Goal: Information Seeking & Learning: Learn about a topic

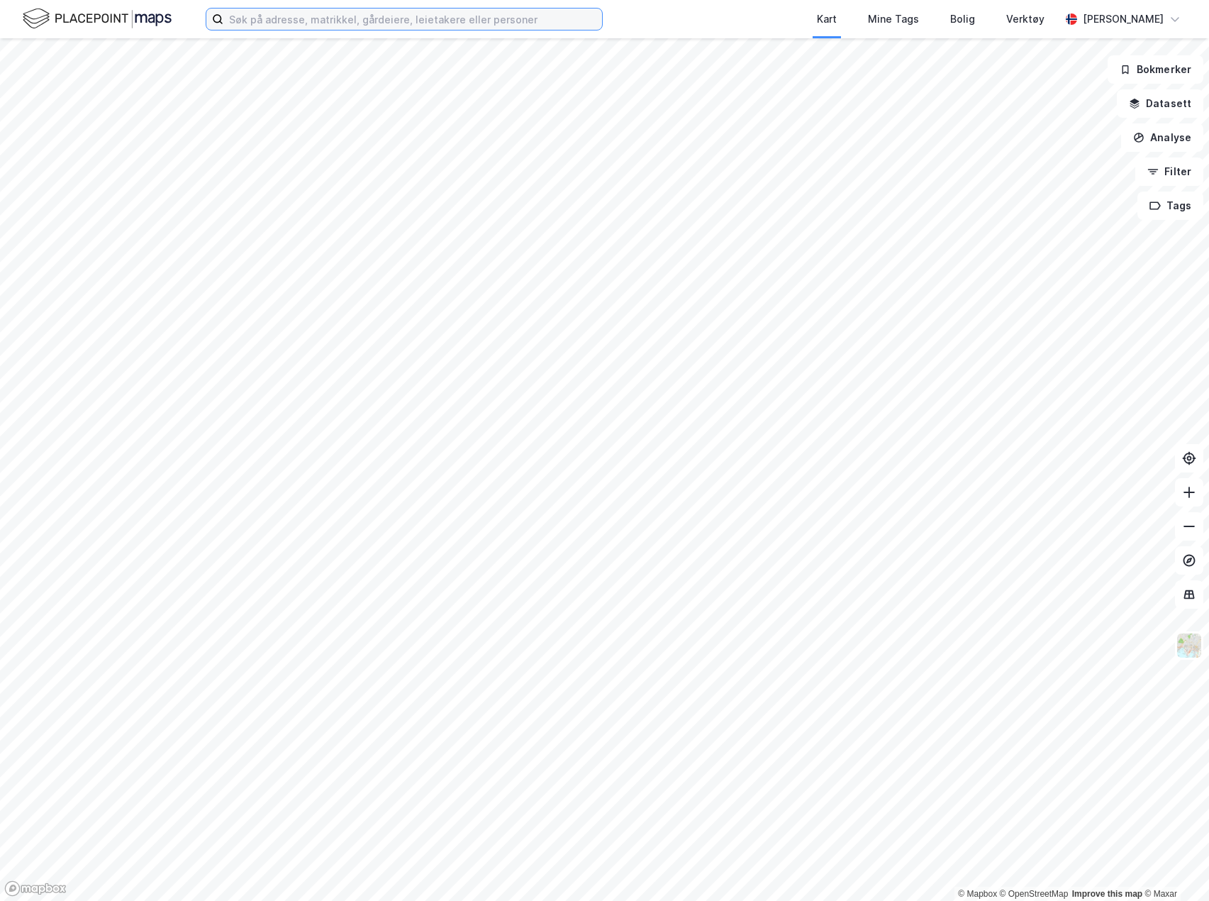
click at [484, 21] on input at bounding box center [412, 19] width 379 height 21
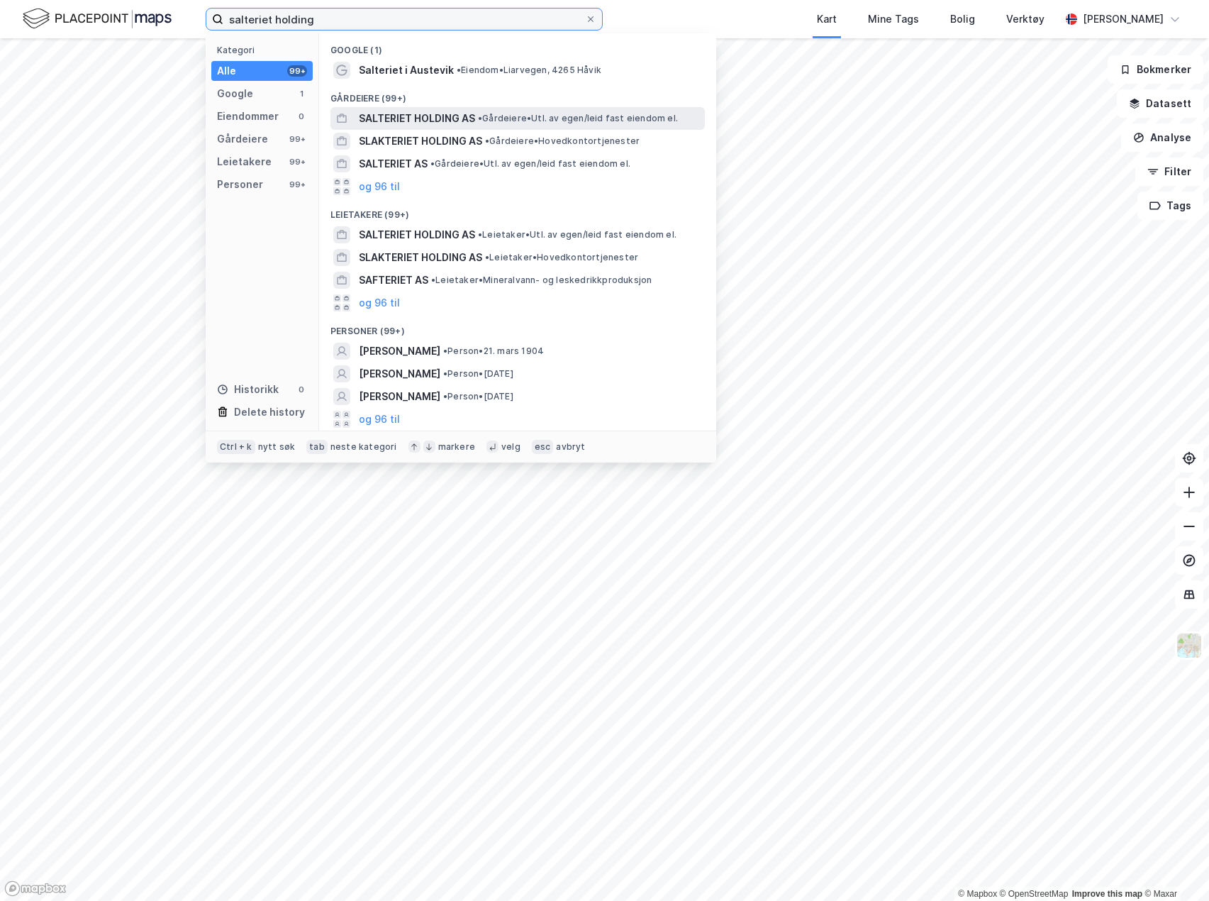
type input "salteriet holding"
click at [456, 111] on span "SALTERIET HOLDING AS" at bounding box center [417, 118] width 116 height 17
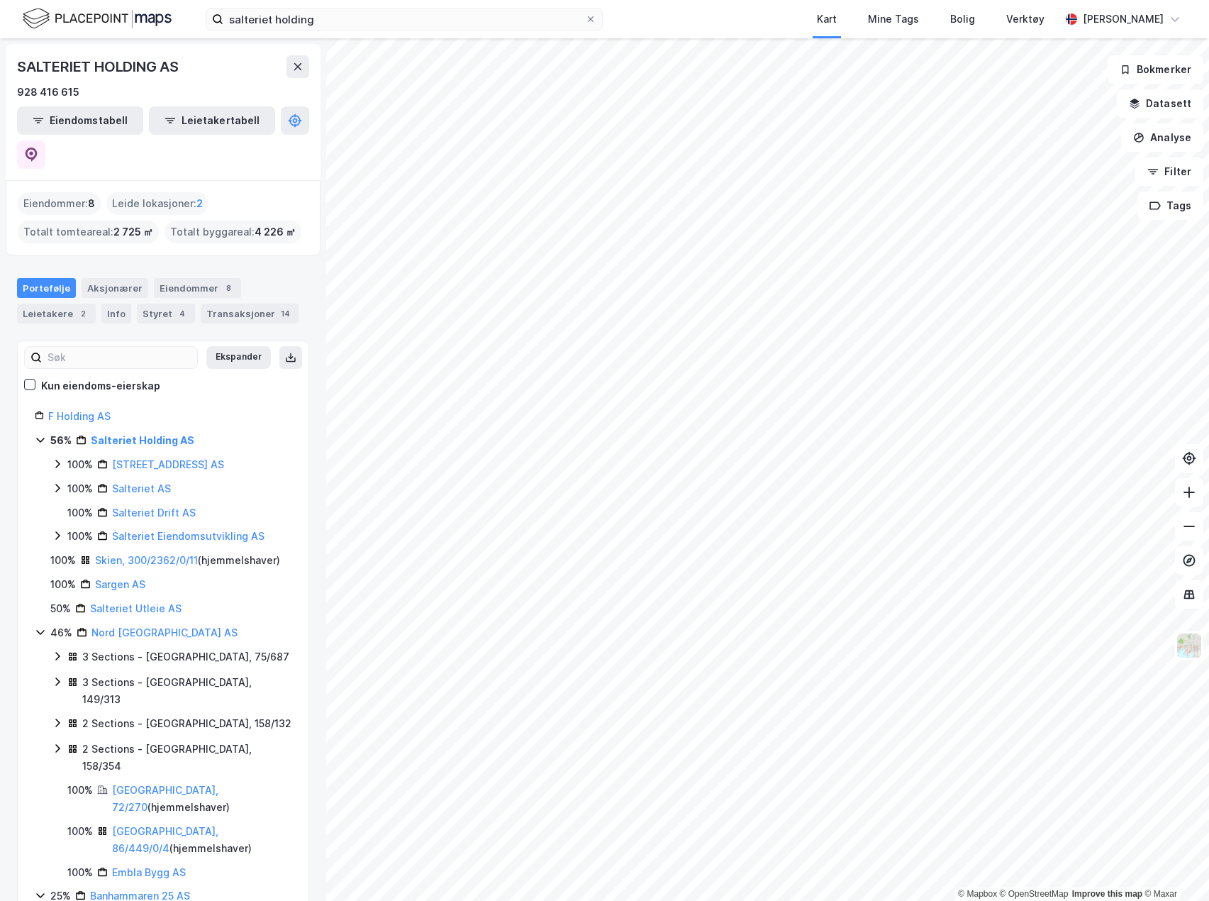
click at [57, 482] on icon at bounding box center [57, 487] width 11 height 11
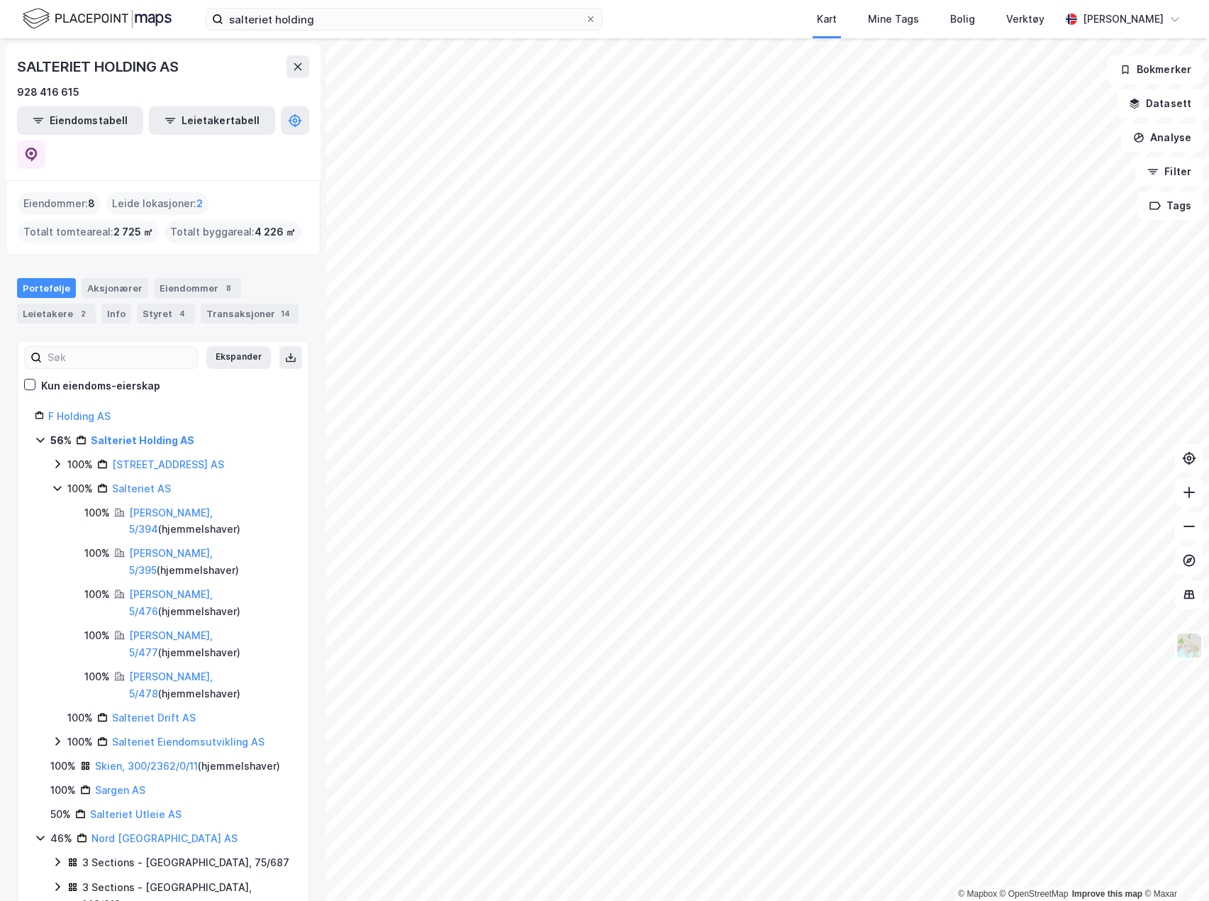
scroll to position [71, 0]
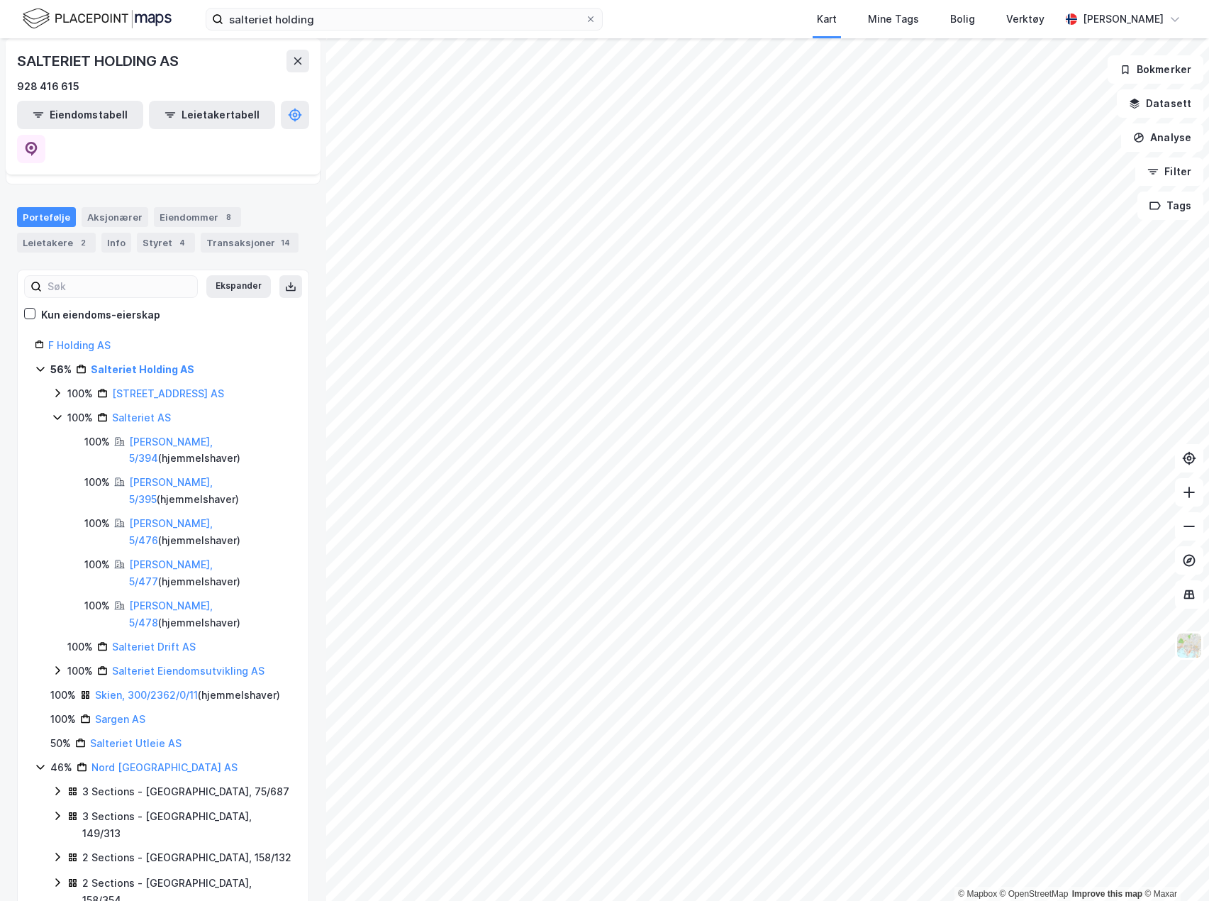
click at [55, 387] on icon at bounding box center [57, 392] width 11 height 11
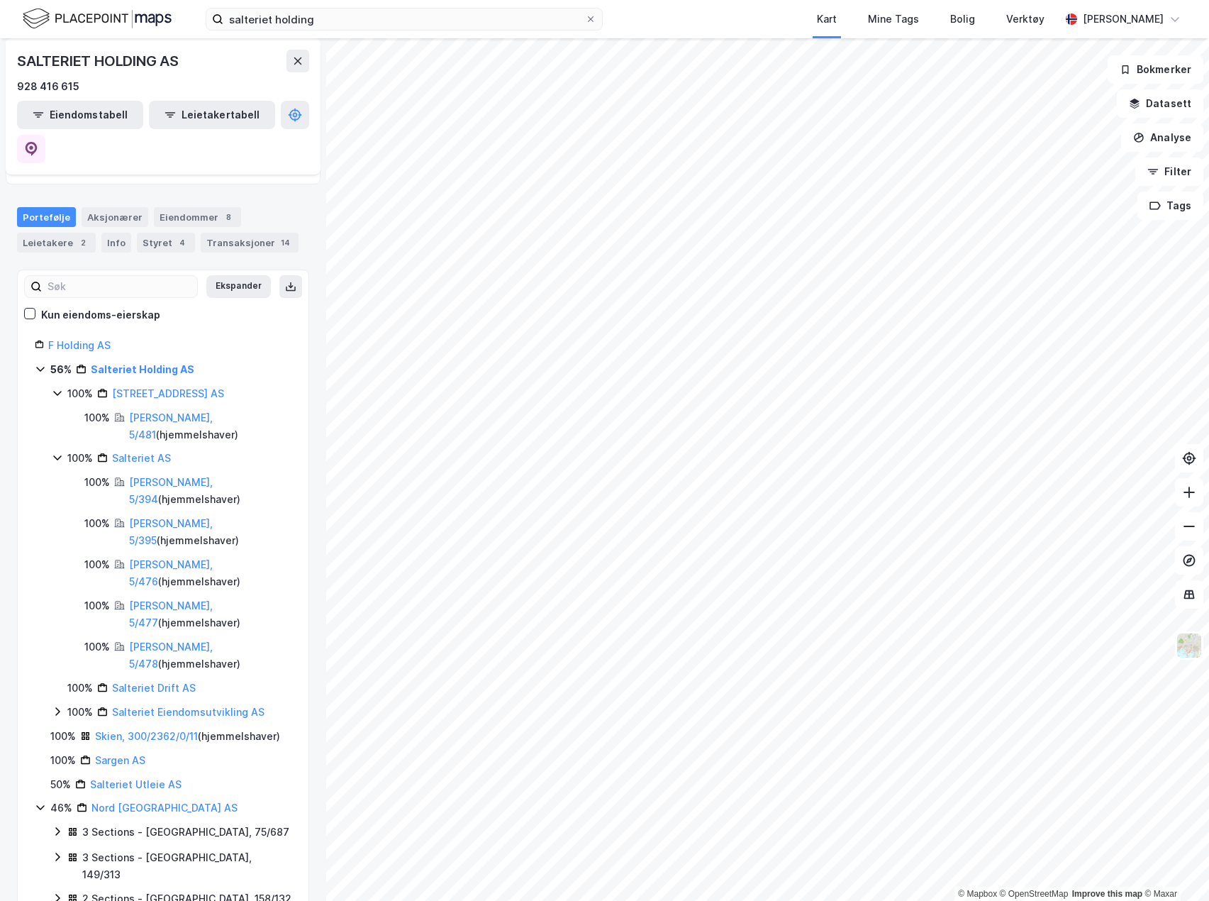
click at [55, 391] on icon at bounding box center [57, 393] width 8 height 5
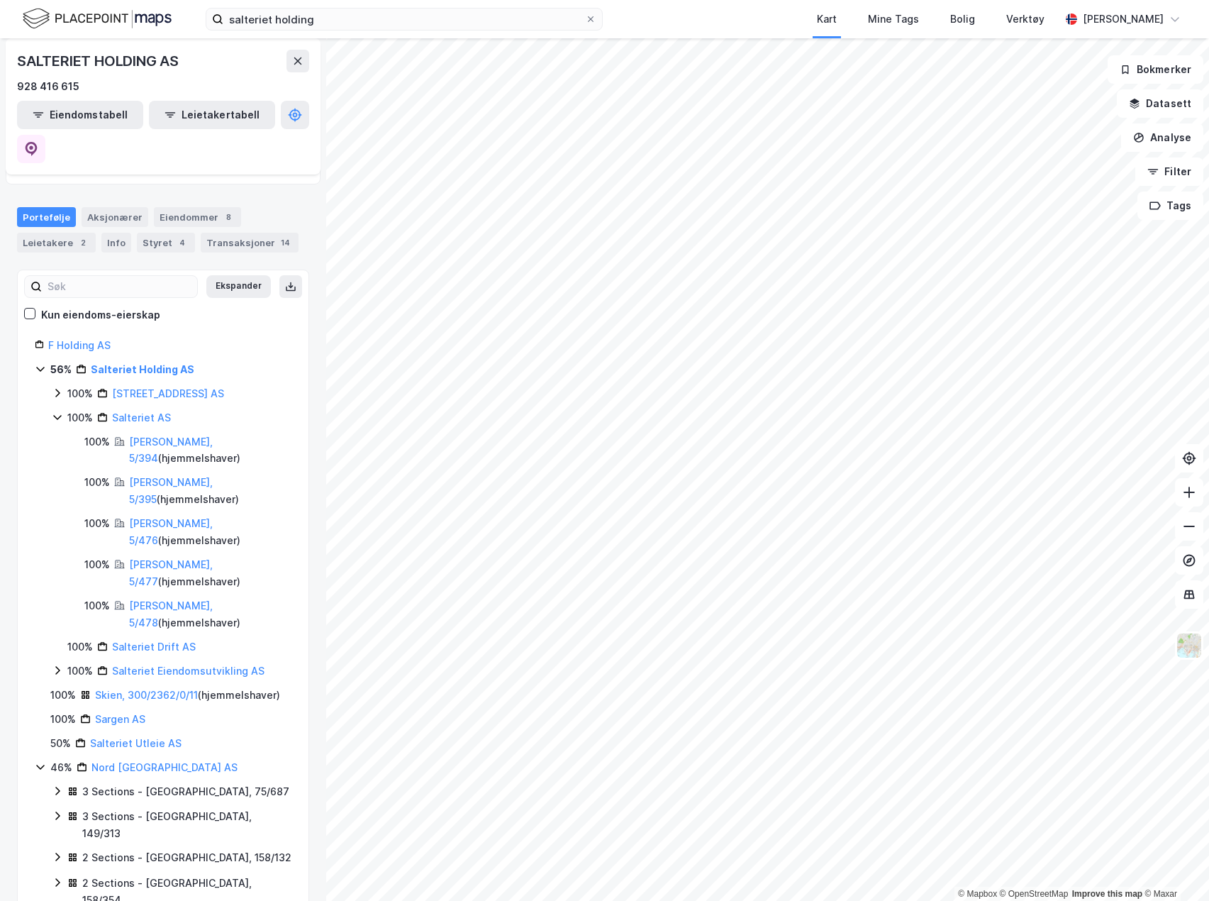
click at [60, 666] on icon at bounding box center [57, 670] width 4 height 9
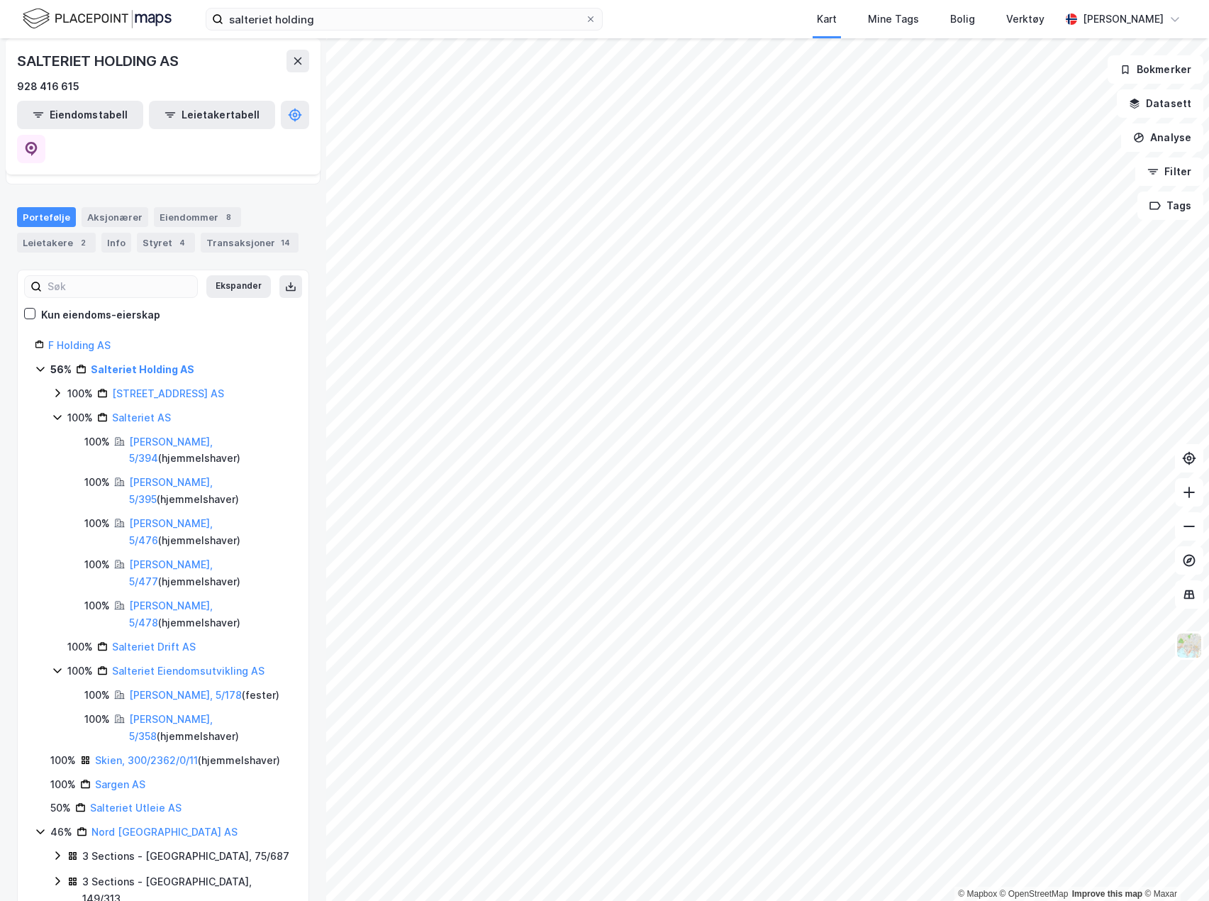
click at [58, 664] on icon at bounding box center [57, 669] width 11 height 11
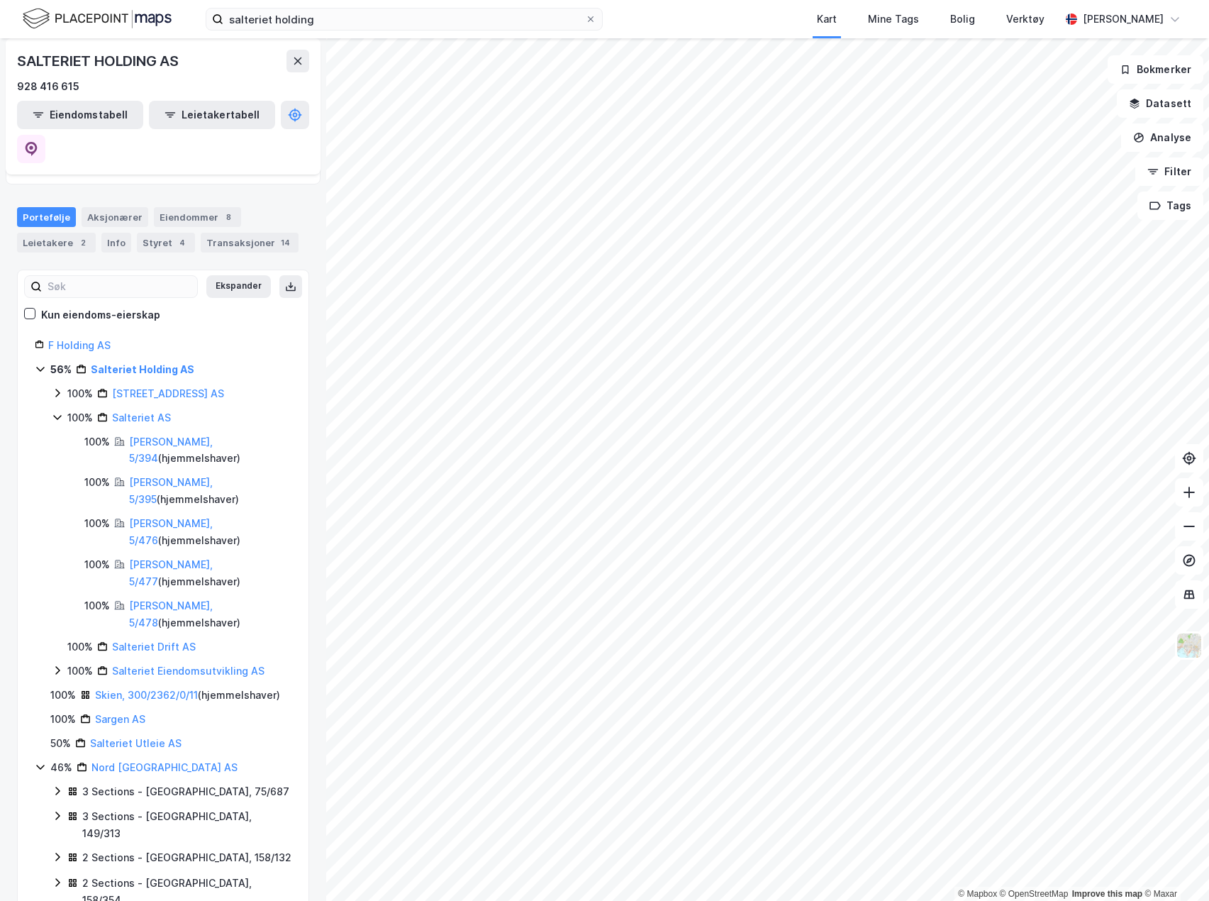
click at [43, 363] on icon at bounding box center [40, 368] width 11 height 11
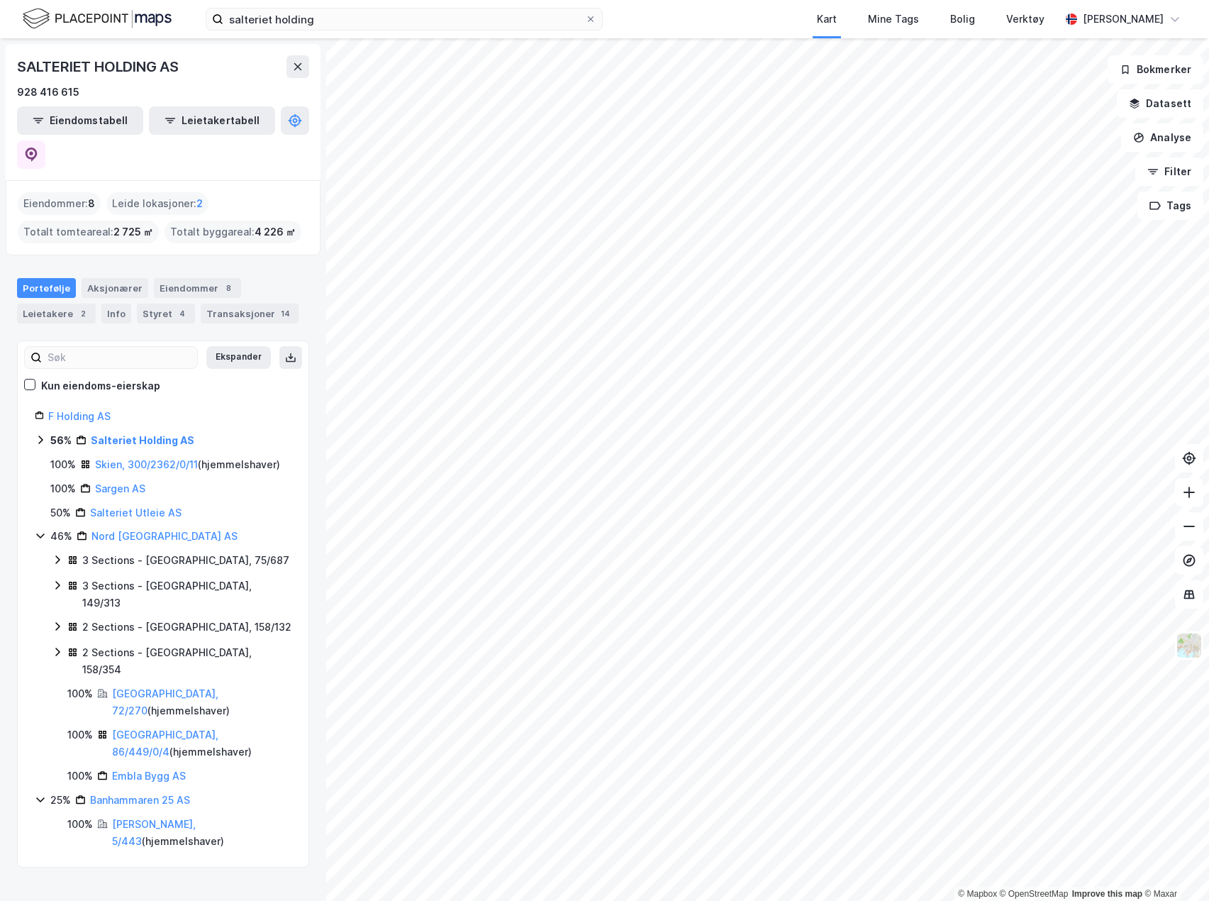
scroll to position [0, 0]
click at [41, 435] on icon at bounding box center [40, 439] width 4 height 9
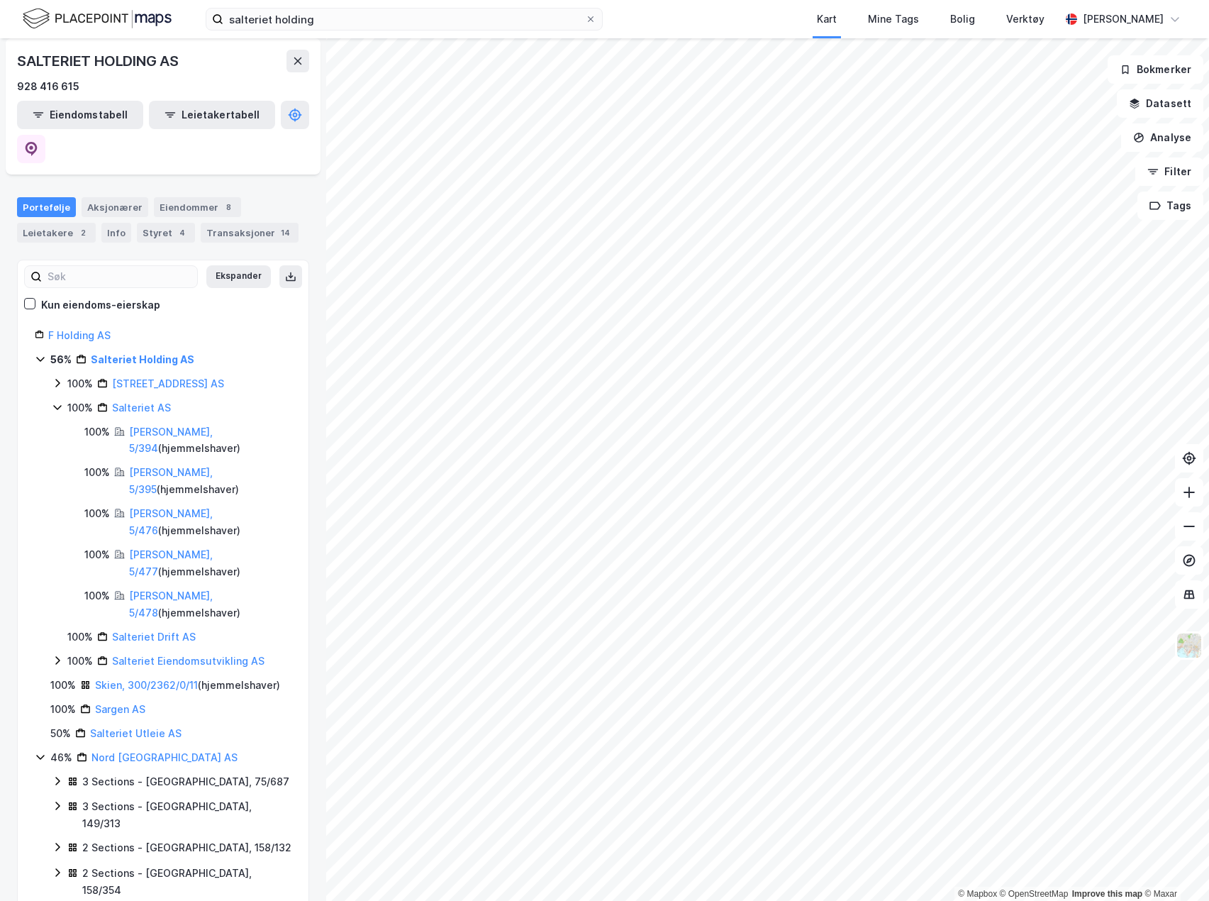
scroll to position [84, 0]
